Goal: Task Accomplishment & Management: Manage account settings

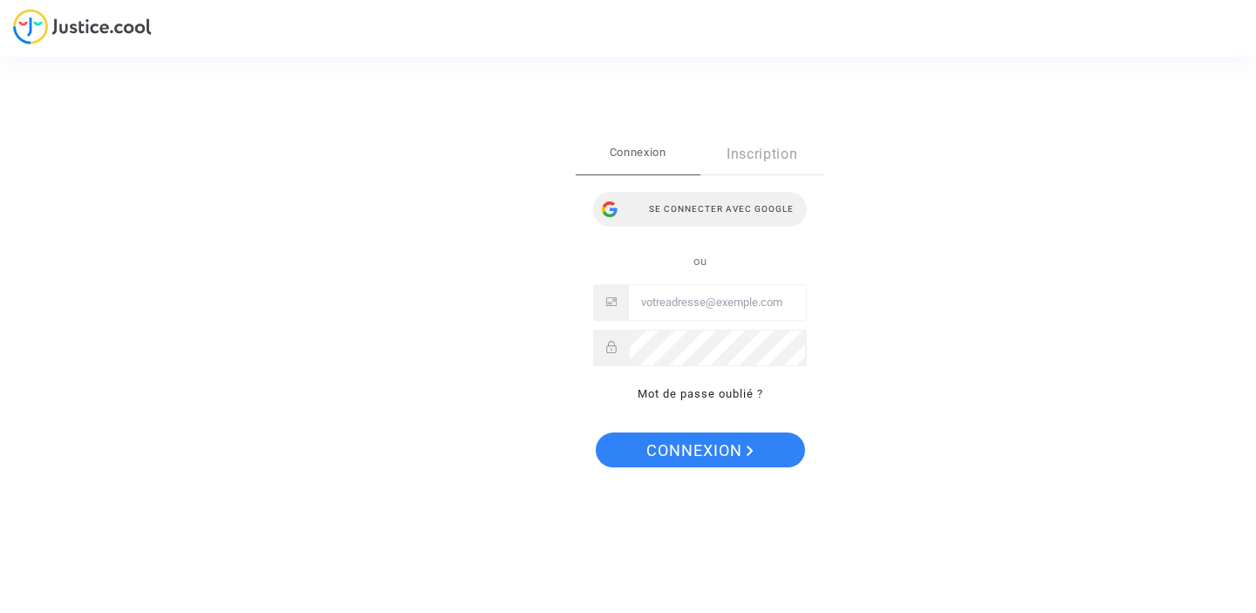
click at [660, 201] on div "Se connecter avec Google" at bounding box center [700, 209] width 214 height 35
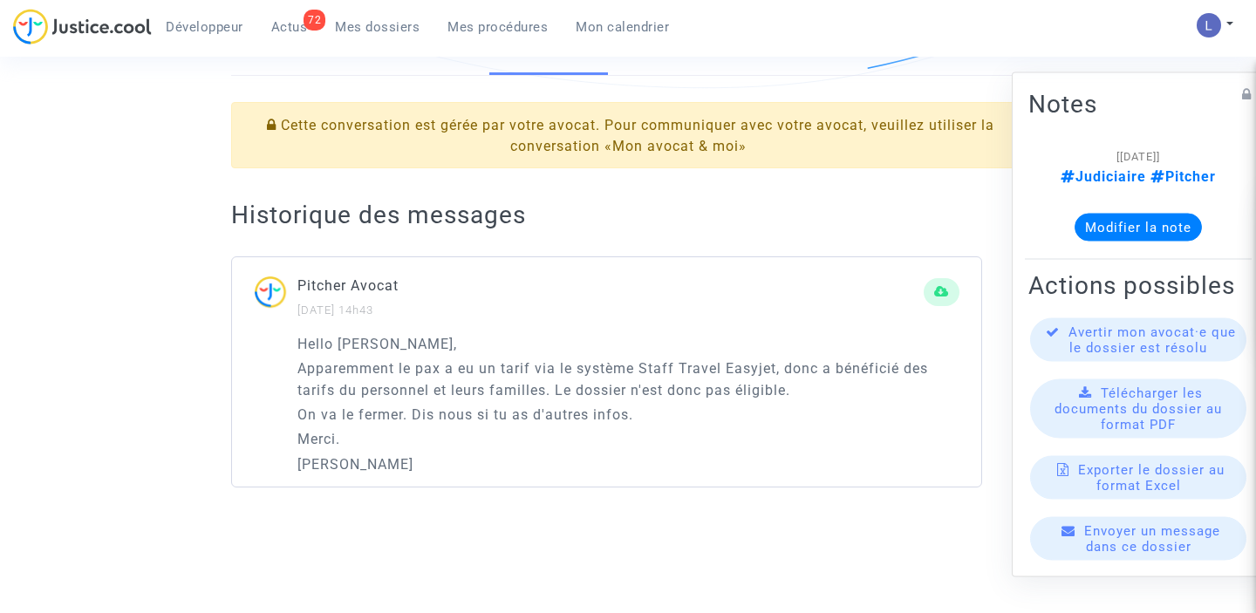
scroll to position [400, 0]
